Goal: Find specific page/section: Find specific page/section

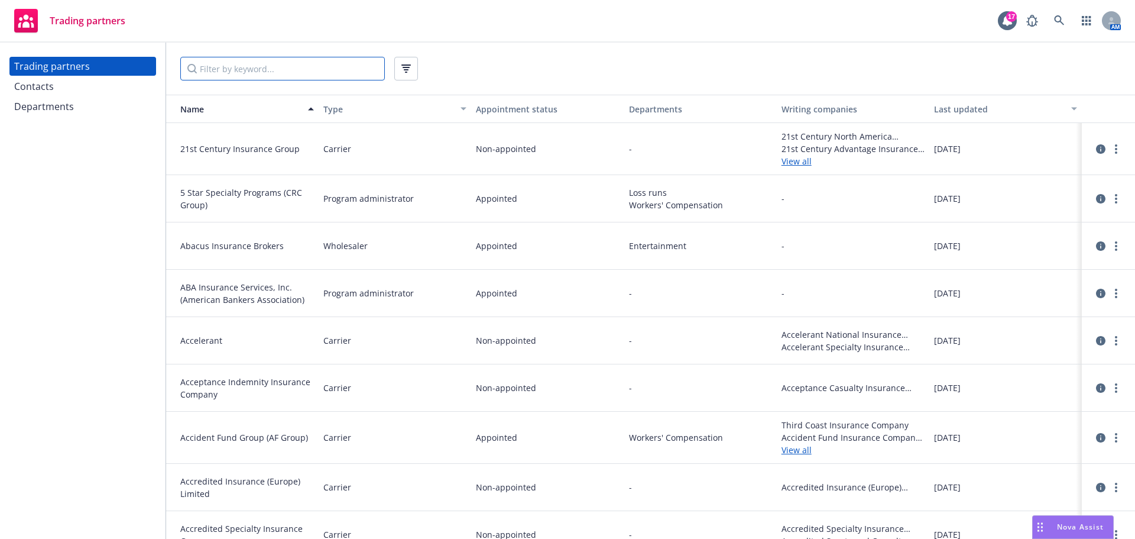
click at [270, 69] on input "Filter by keyword..." at bounding box center [282, 69] width 205 height 24
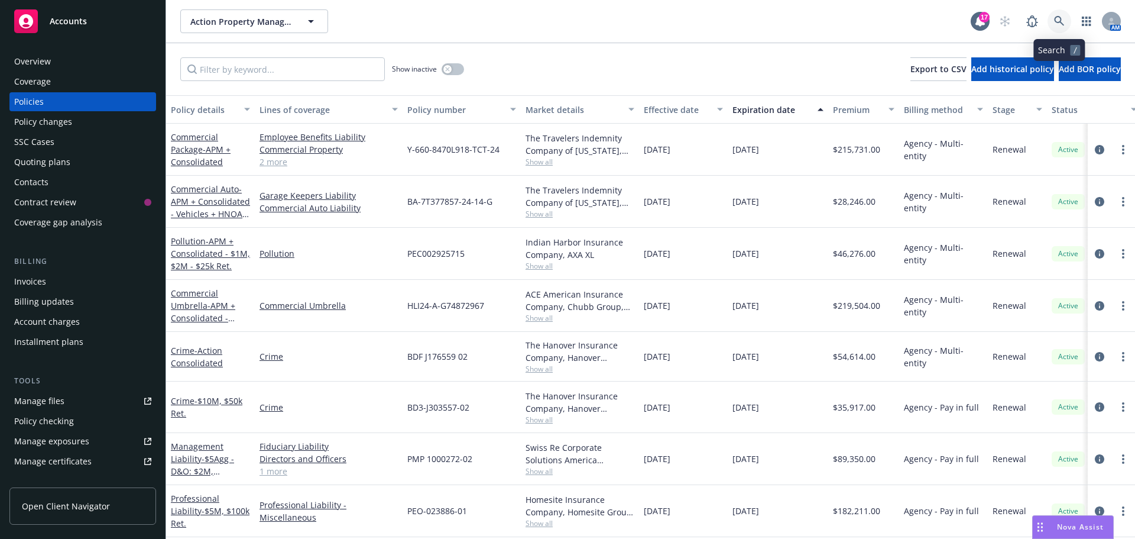
click at [1060, 19] on icon at bounding box center [1059, 21] width 11 height 11
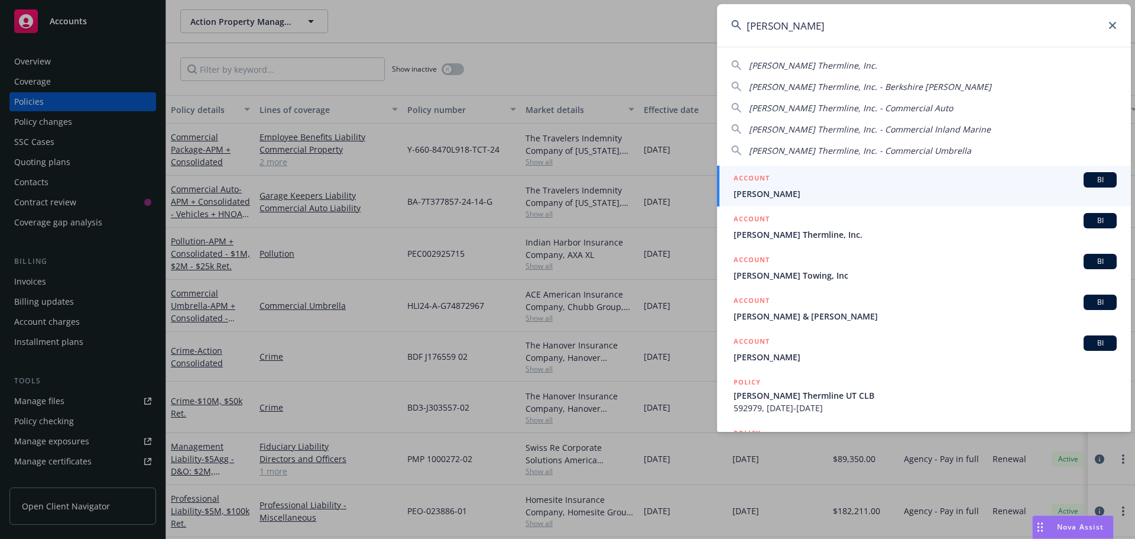
click at [808, 68] on span "[PERSON_NAME] Thermline, Inc." at bounding box center [813, 65] width 128 height 11
type input "[PERSON_NAME] Thermline, Inc."
